Goal: Entertainment & Leisure: Consume media (video, audio)

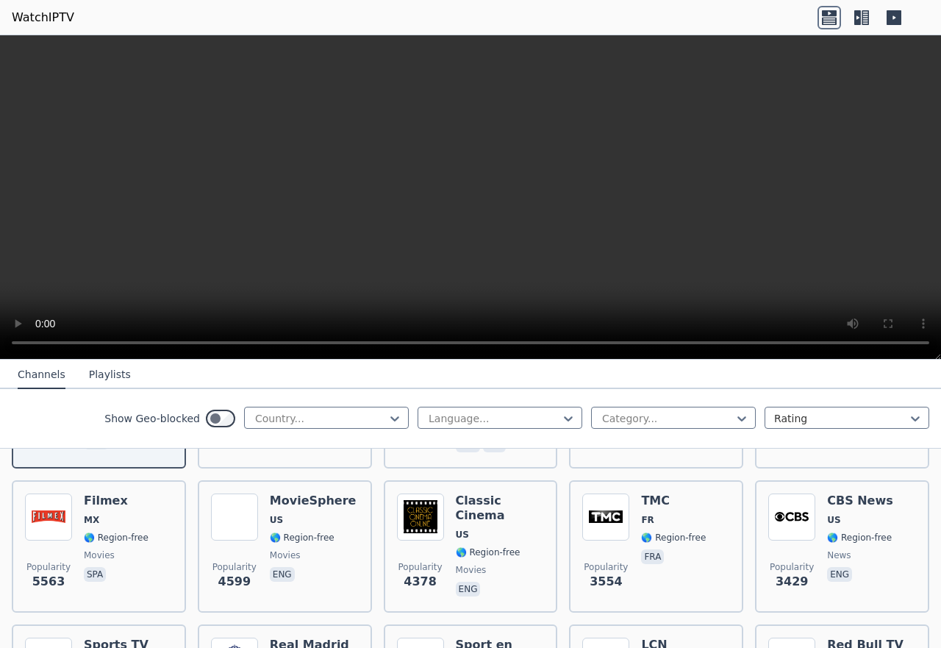
scroll to position [177, 0]
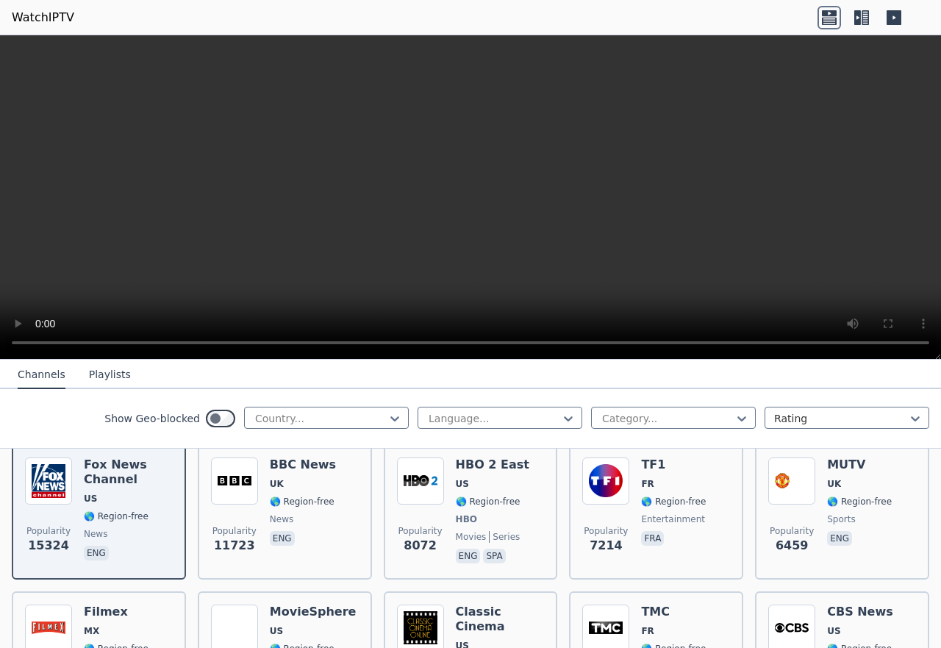
click at [96, 373] on button "Playlists" at bounding box center [110, 375] width 42 height 28
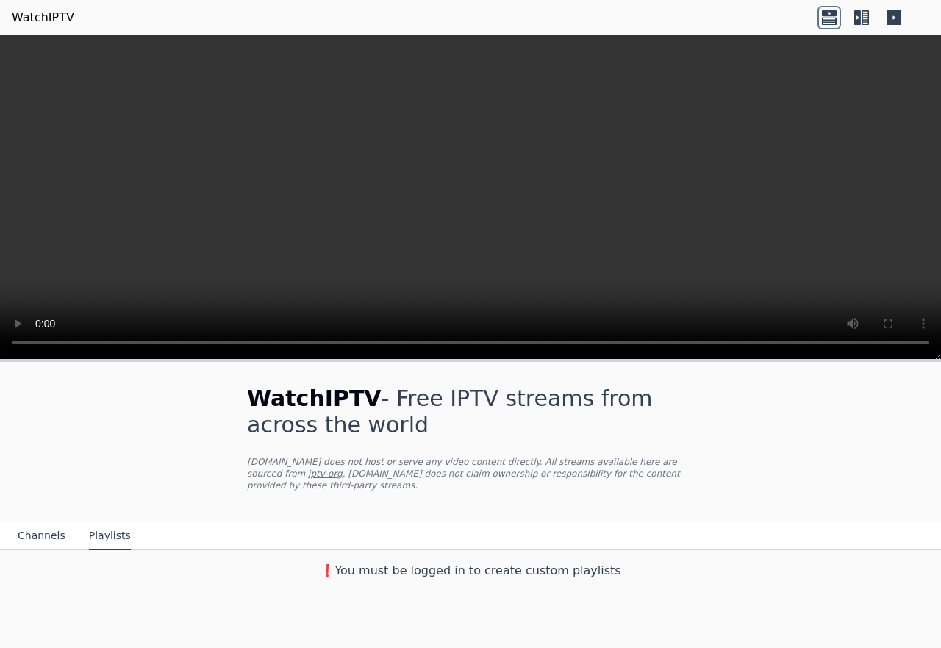
scroll to position [0, 0]
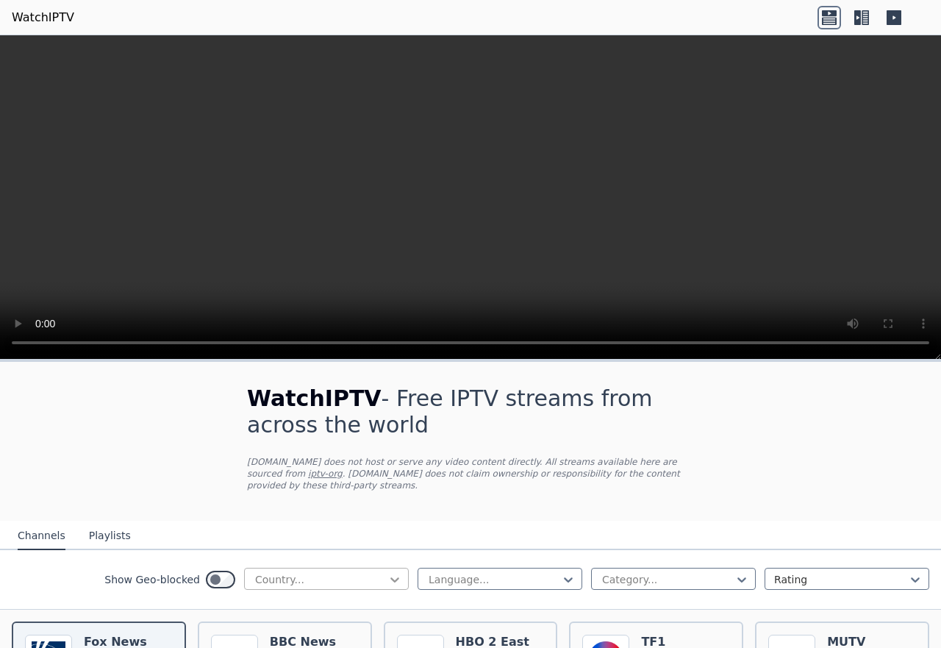
click at [387, 572] on icon at bounding box center [394, 579] width 15 height 15
click at [561, 572] on div at bounding box center [568, 579] width 15 height 15
click at [439, 634] on div "Arabic" at bounding box center [499, 638] width 165 height 26
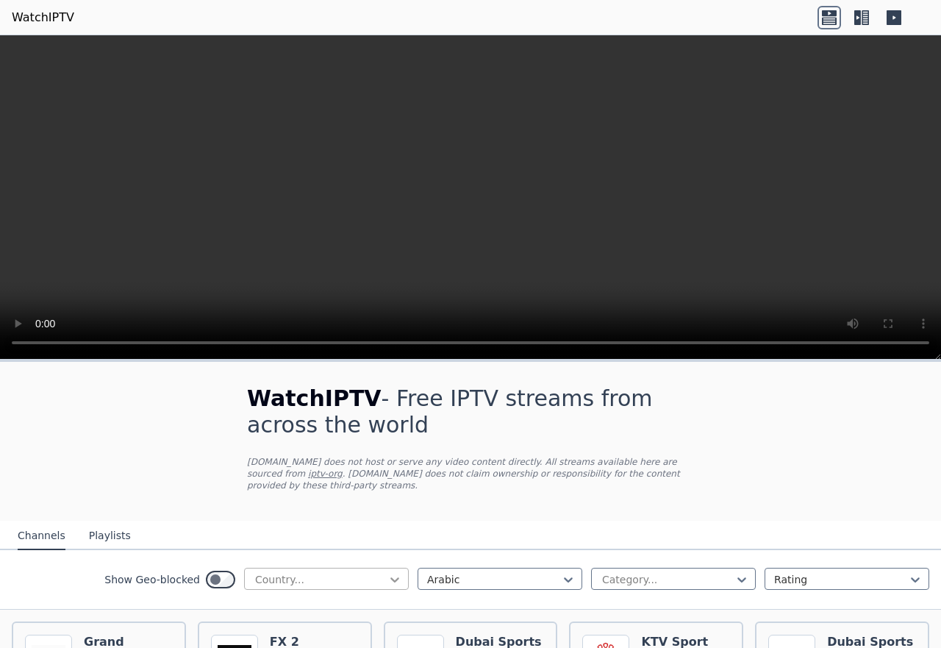
click at [390, 577] on icon at bounding box center [394, 579] width 9 height 5
click at [302, 625] on div "[GEOGRAPHIC_DATA]" at bounding box center [326, 638] width 165 height 26
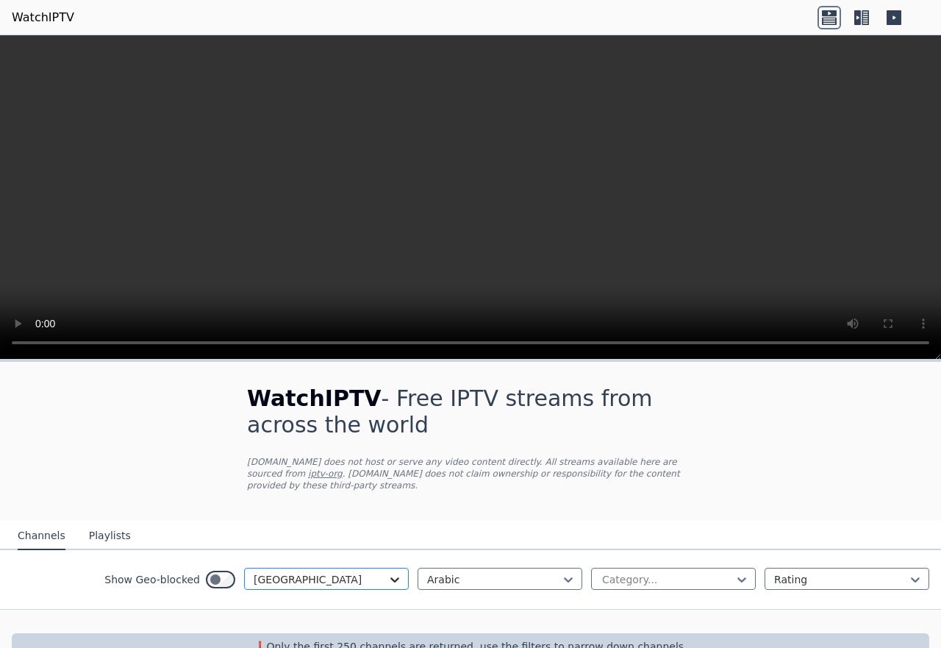
click at [387, 572] on icon at bounding box center [394, 579] width 15 height 15
click at [304, 598] on div "All countries" at bounding box center [326, 611] width 165 height 26
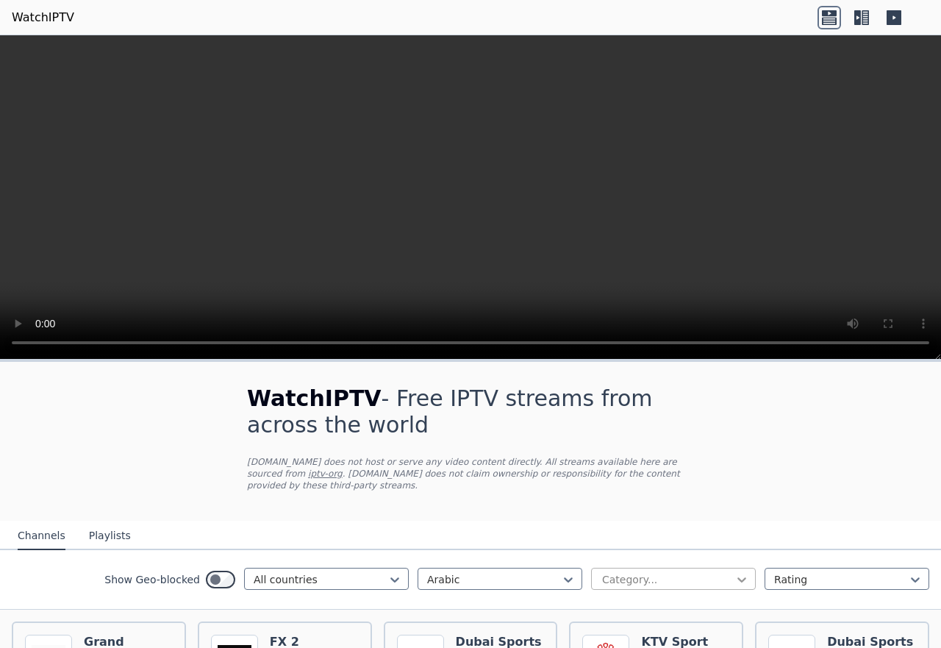
click at [737, 577] on icon at bounding box center [741, 579] width 9 height 5
click at [645, 606] on div "All categories" at bounding box center [673, 611] width 165 height 26
click at [908, 572] on icon at bounding box center [915, 579] width 15 height 15
click at [780, 606] on div "Name" at bounding box center [846, 611] width 165 height 26
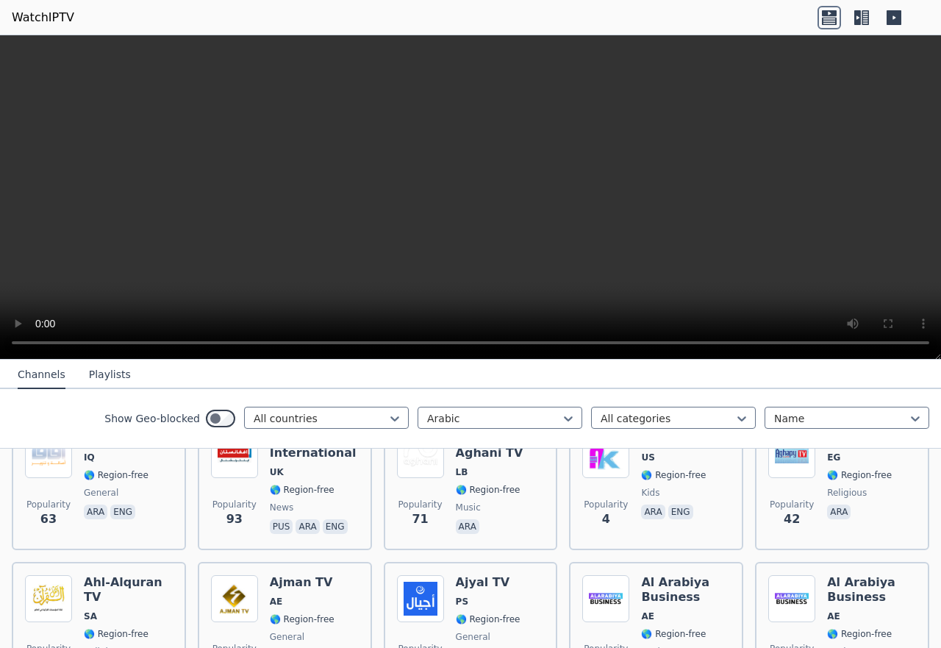
scroll to position [427, 0]
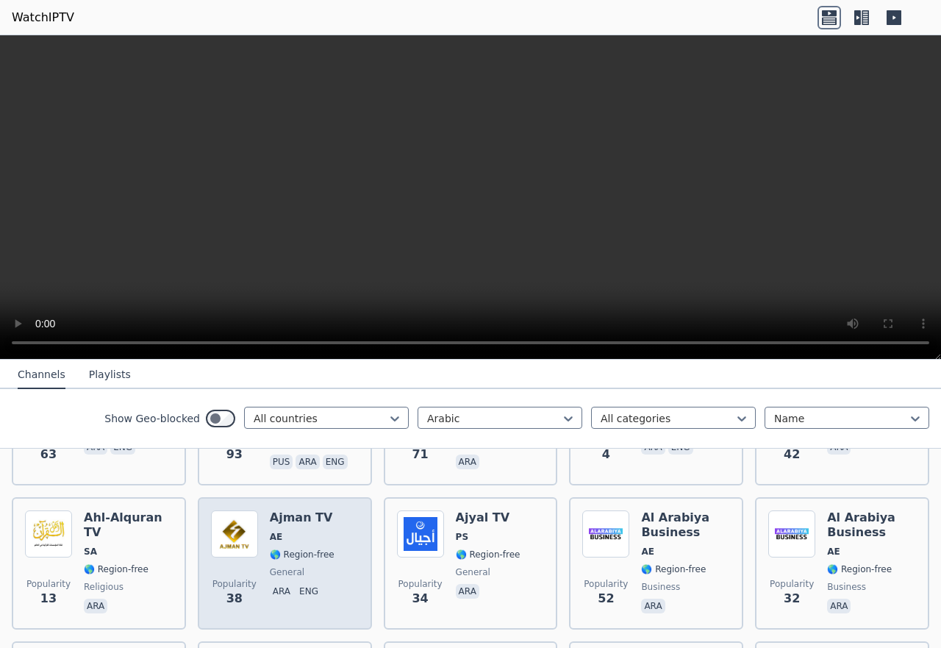
click at [261, 542] on div "Popularity 38 Ajman TV AE 🌎 Region-free general ara eng" at bounding box center [285, 563] width 148 height 106
click at [277, 584] on p "ara" at bounding box center [282, 591] width 24 height 15
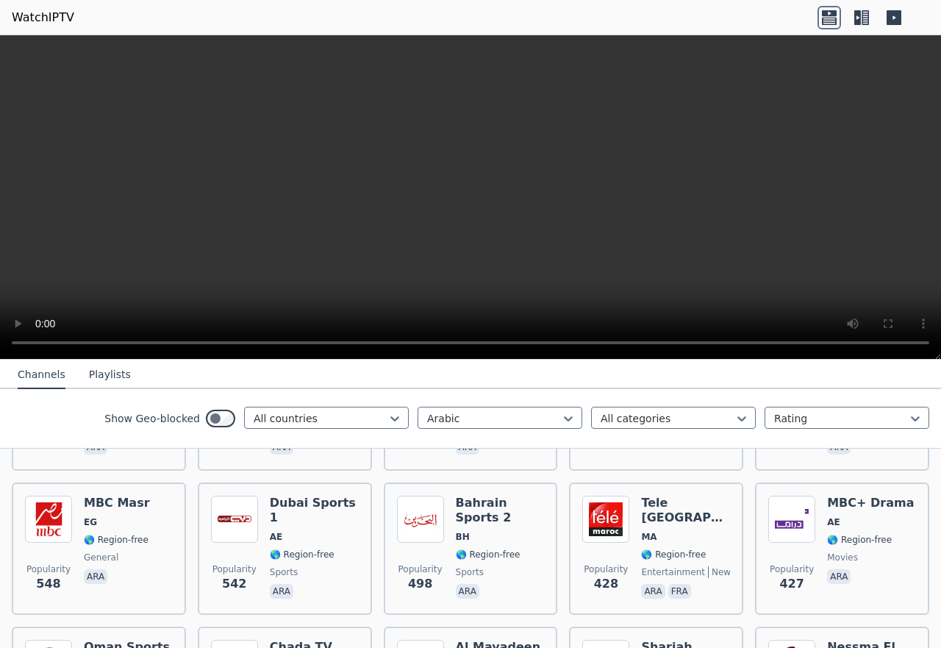
scroll to position [412, 0]
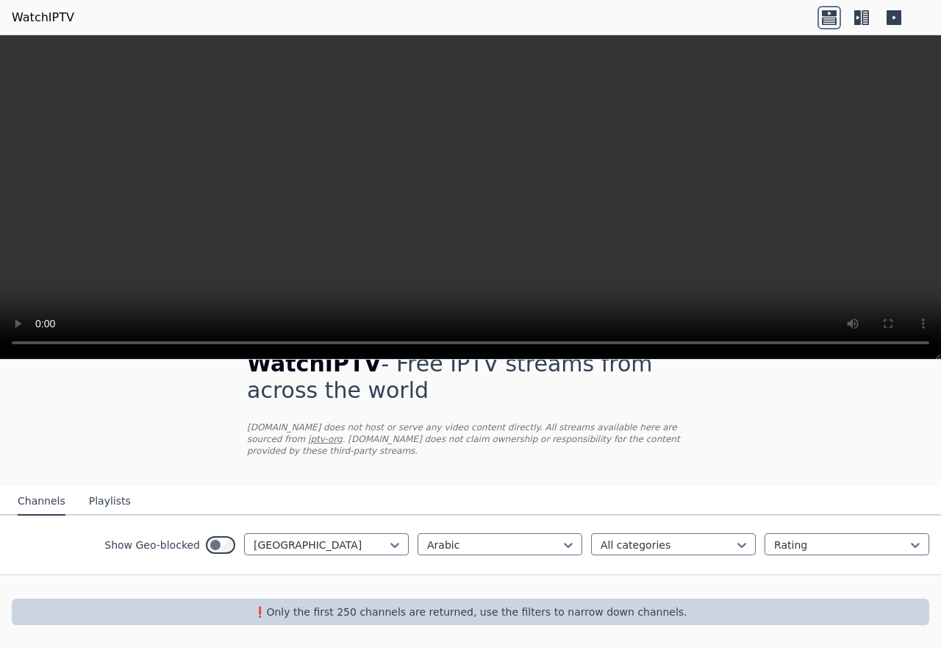
scroll to position [24, 0]
